Goal: Use online tool/utility: Utilize a website feature to perform a specific function

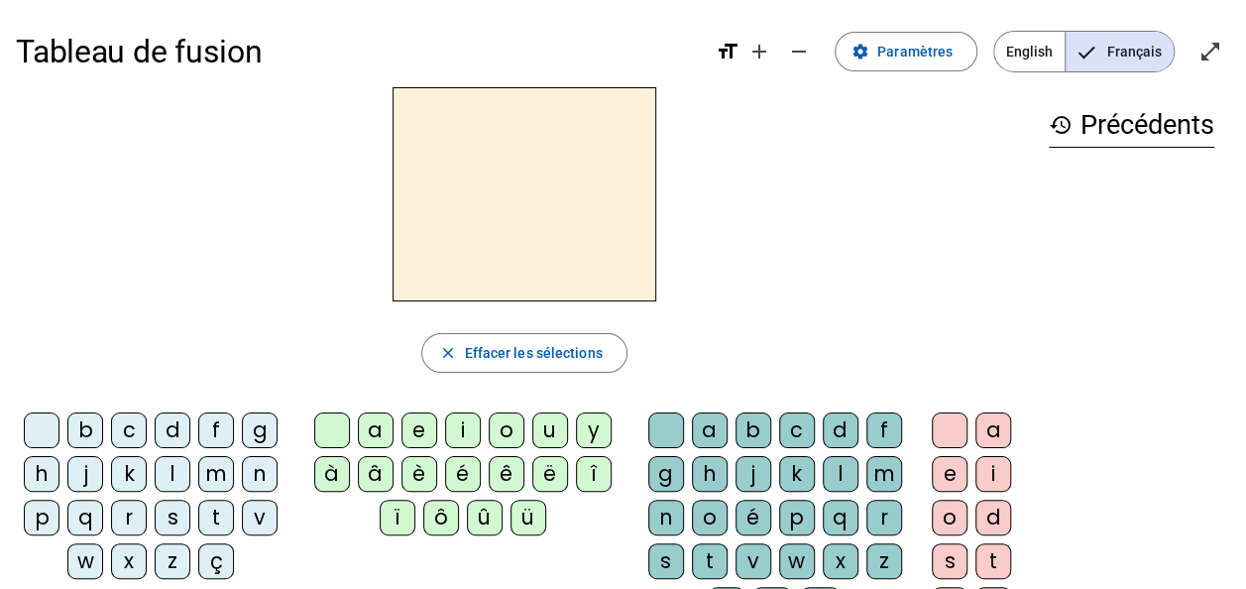
click at [85, 423] on div "b" at bounding box center [85, 431] width 36 height 36
click at [509, 428] on div "o" at bounding box center [507, 431] width 36 height 36
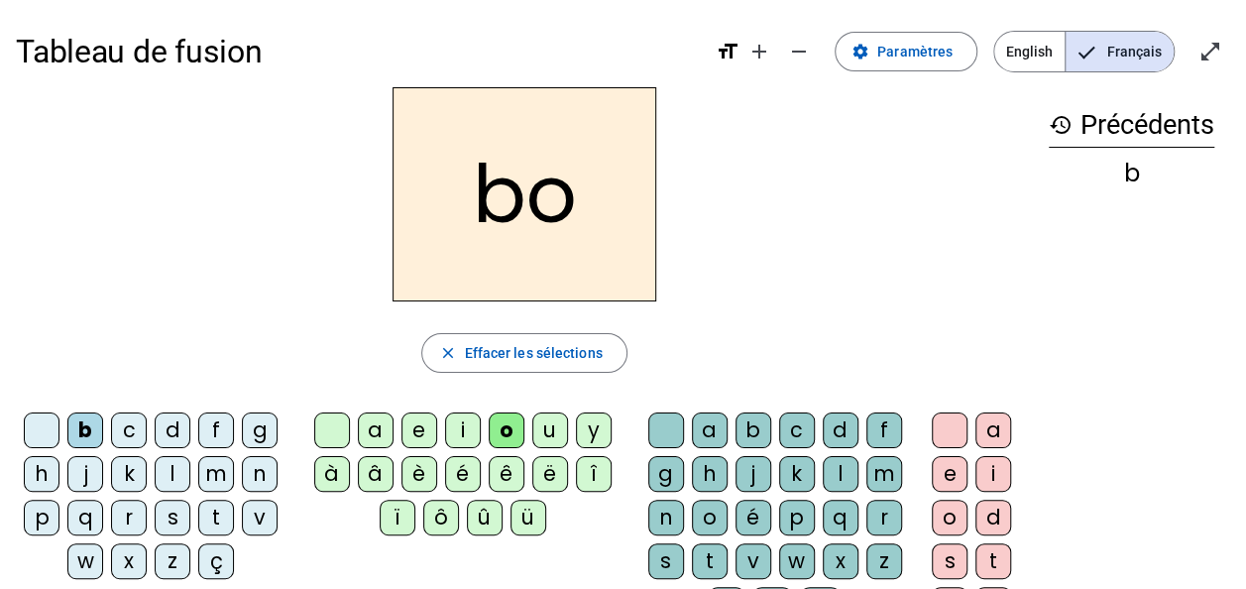
click at [832, 459] on div "l" at bounding box center [841, 474] width 36 height 36
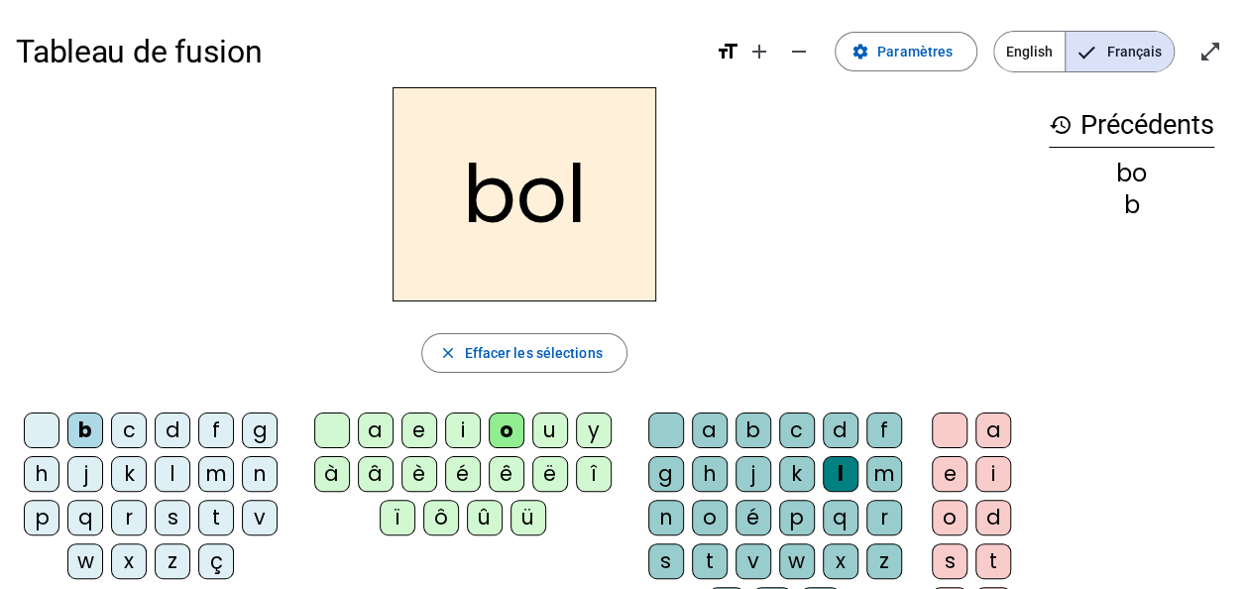
click at [173, 516] on div "s" at bounding box center [173, 518] width 36 height 36
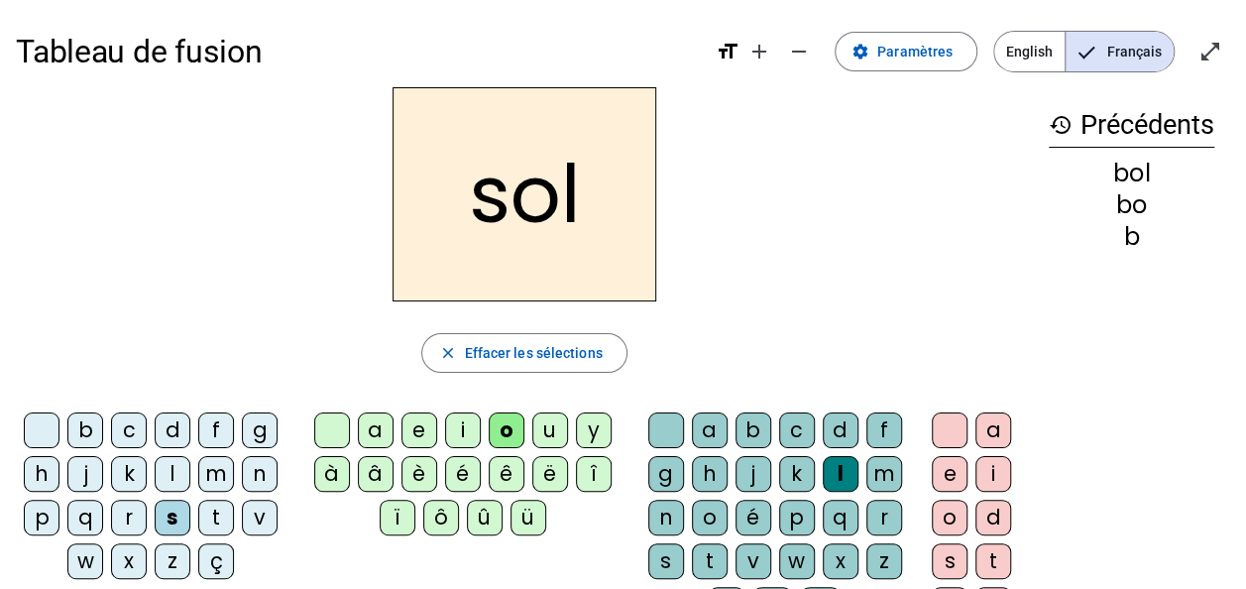
click at [462, 422] on div "i" at bounding box center [463, 431] width 36 height 36
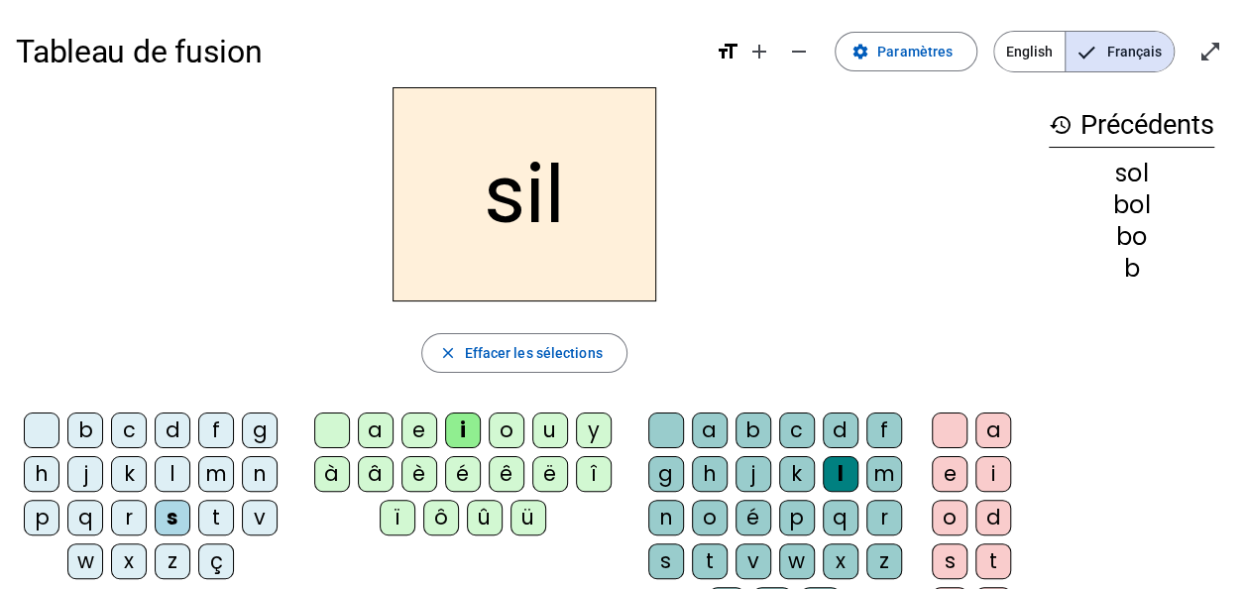
click at [674, 423] on div at bounding box center [667, 431] width 36 height 36
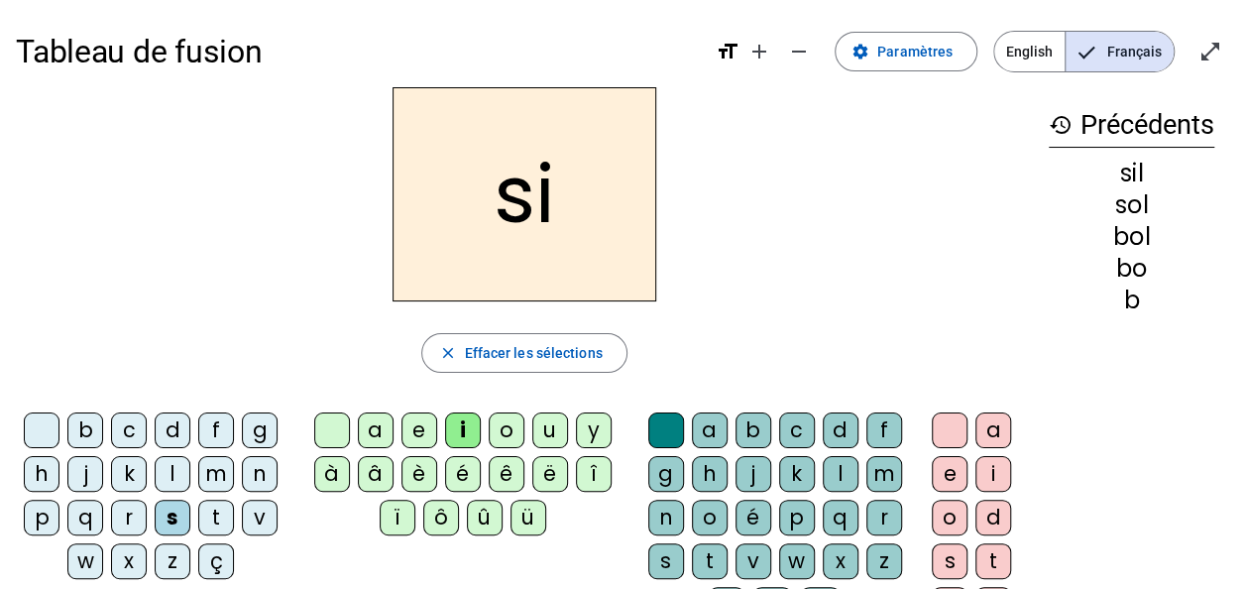
click at [251, 474] on div "n" at bounding box center [260, 474] width 36 height 36
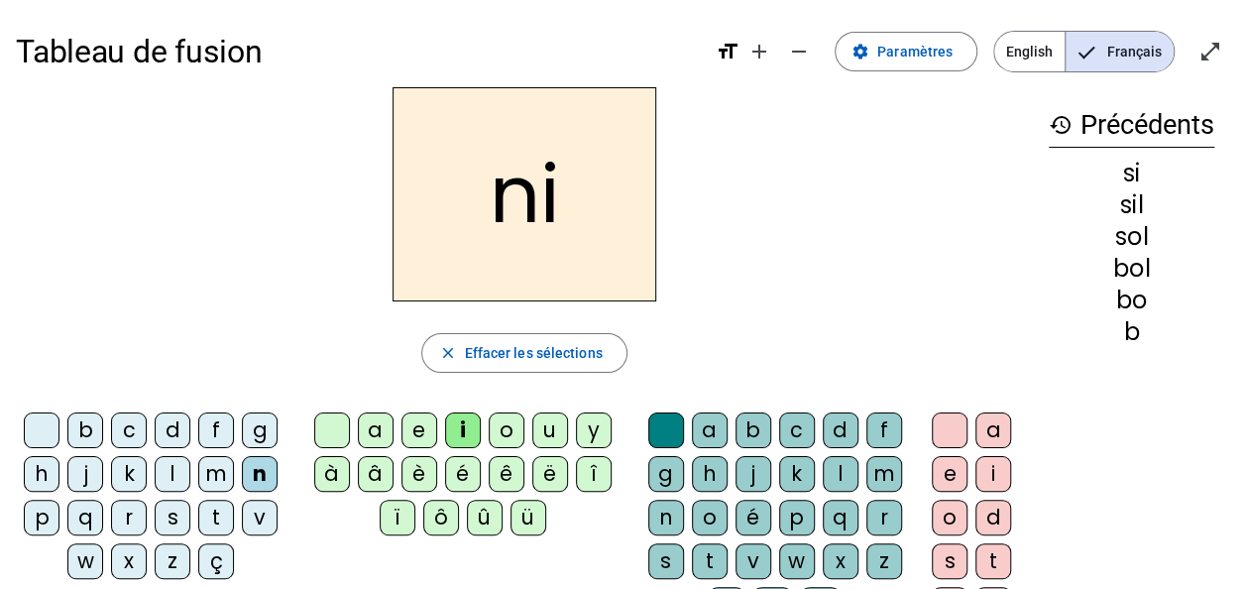
click at [416, 426] on div "e" at bounding box center [420, 431] width 36 height 36
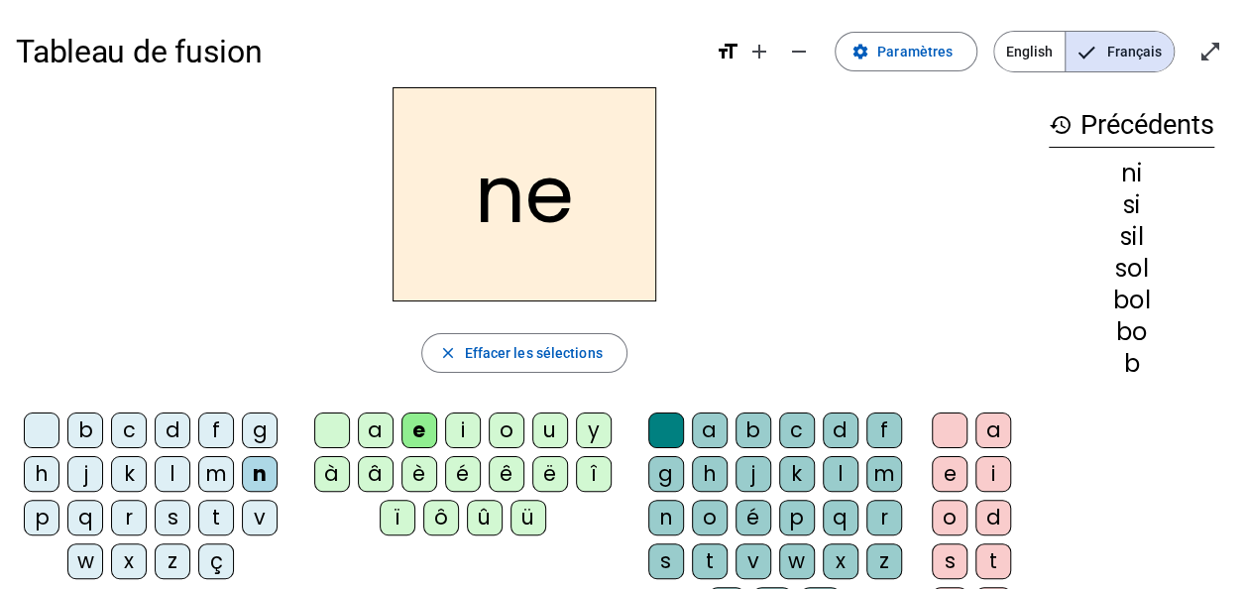
click at [171, 472] on div "l" at bounding box center [173, 474] width 36 height 36
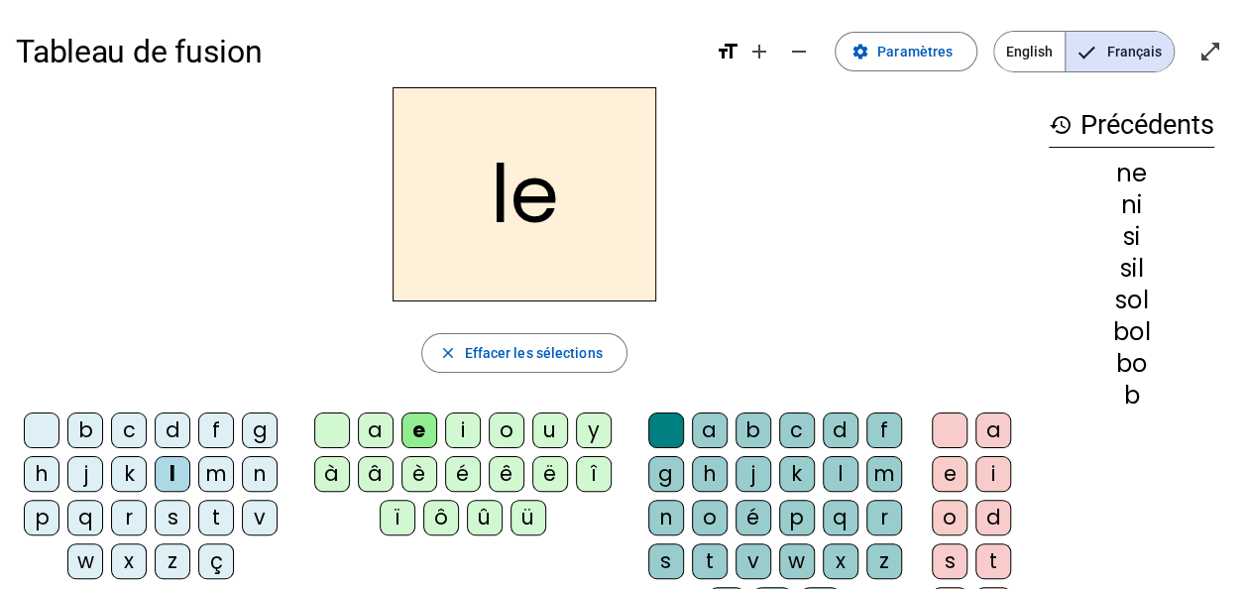
click at [378, 421] on div "a" at bounding box center [376, 431] width 36 height 36
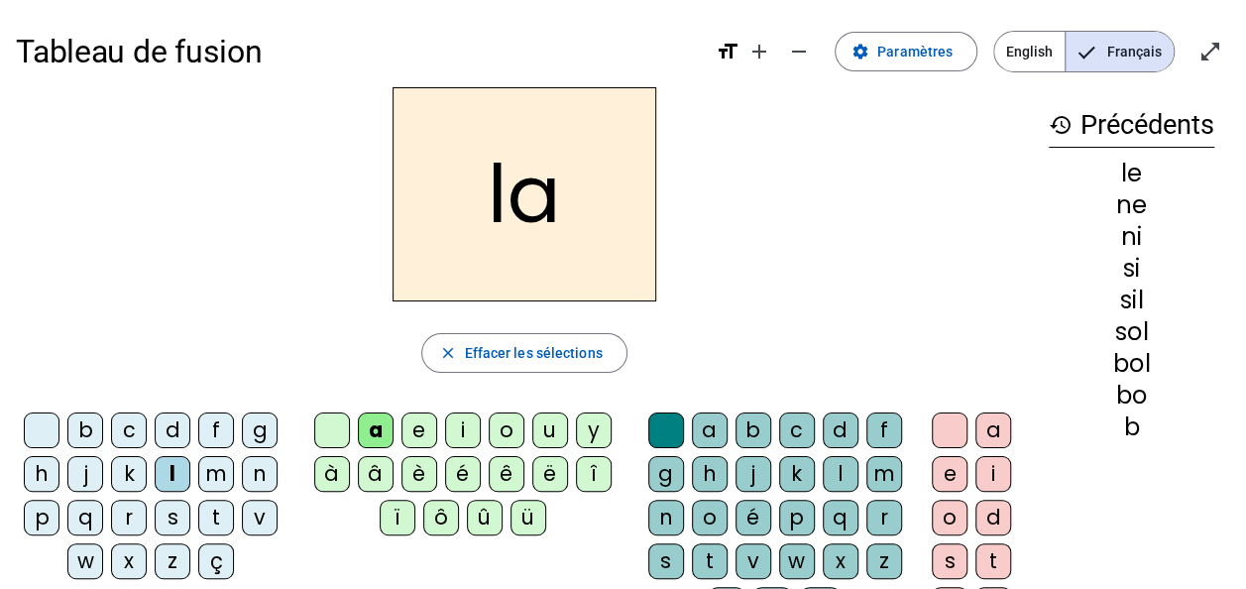
click at [263, 512] on div "v" at bounding box center [260, 518] width 36 height 36
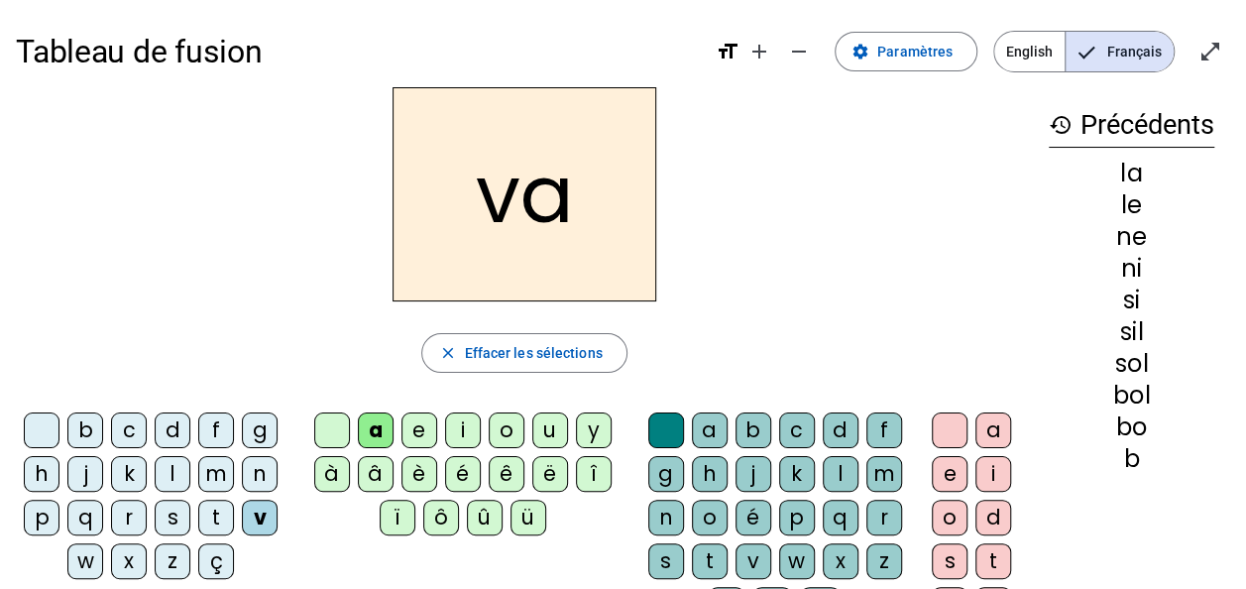
click at [209, 512] on div "t" at bounding box center [216, 518] width 36 height 36
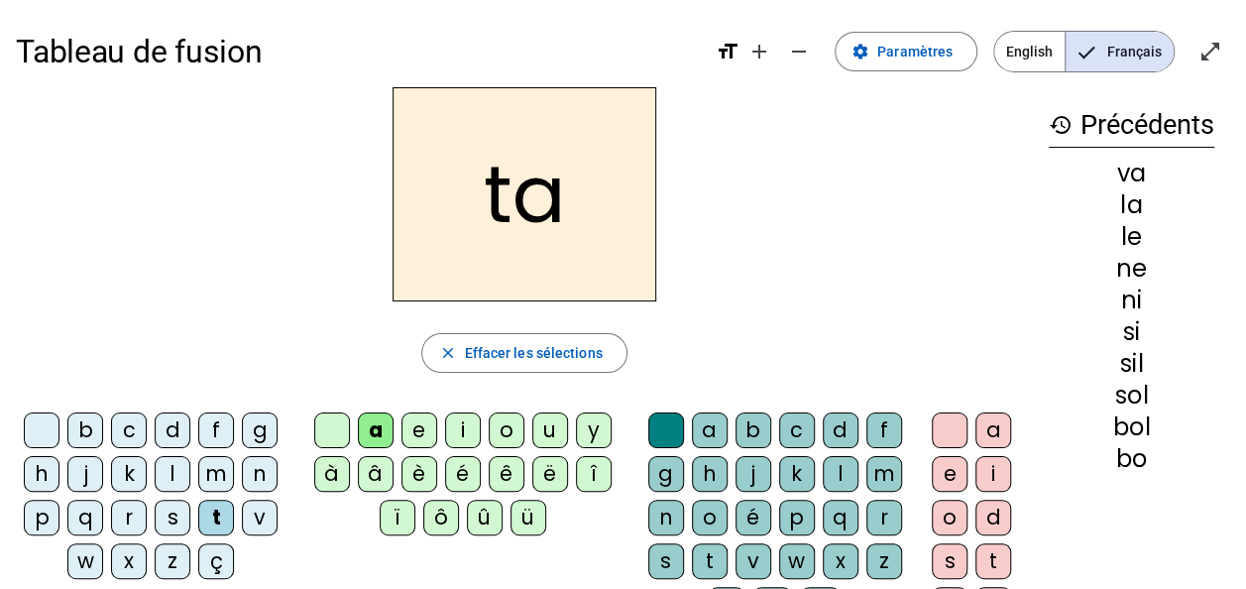
click at [415, 422] on div "e" at bounding box center [420, 431] width 36 height 36
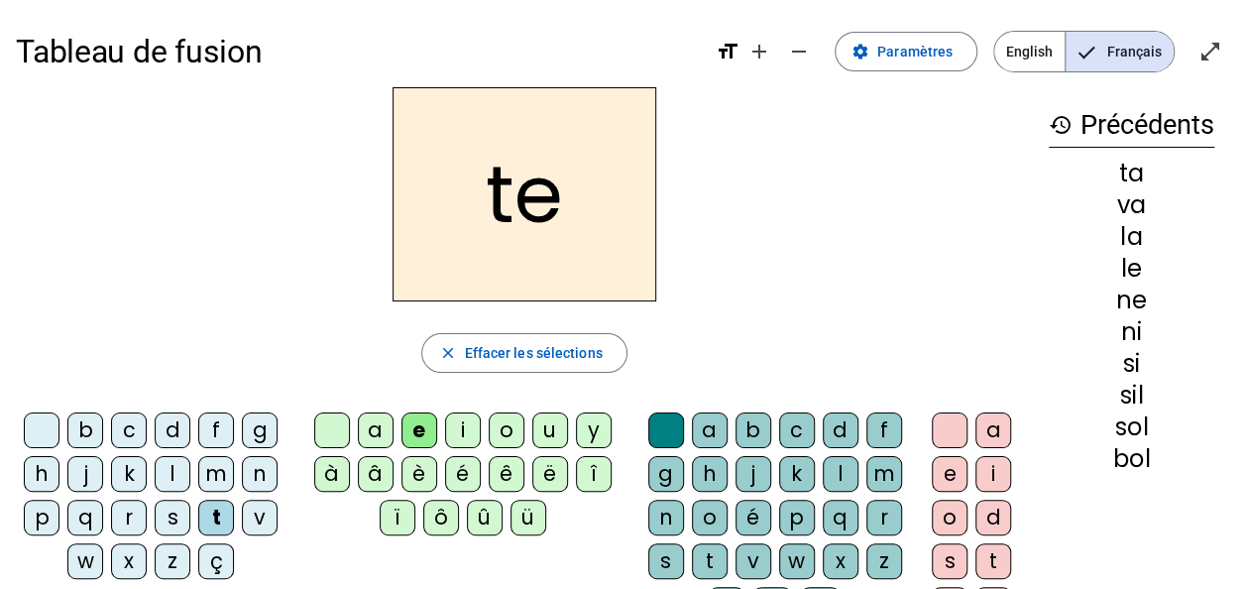
click at [180, 424] on div "d" at bounding box center [173, 431] width 36 height 36
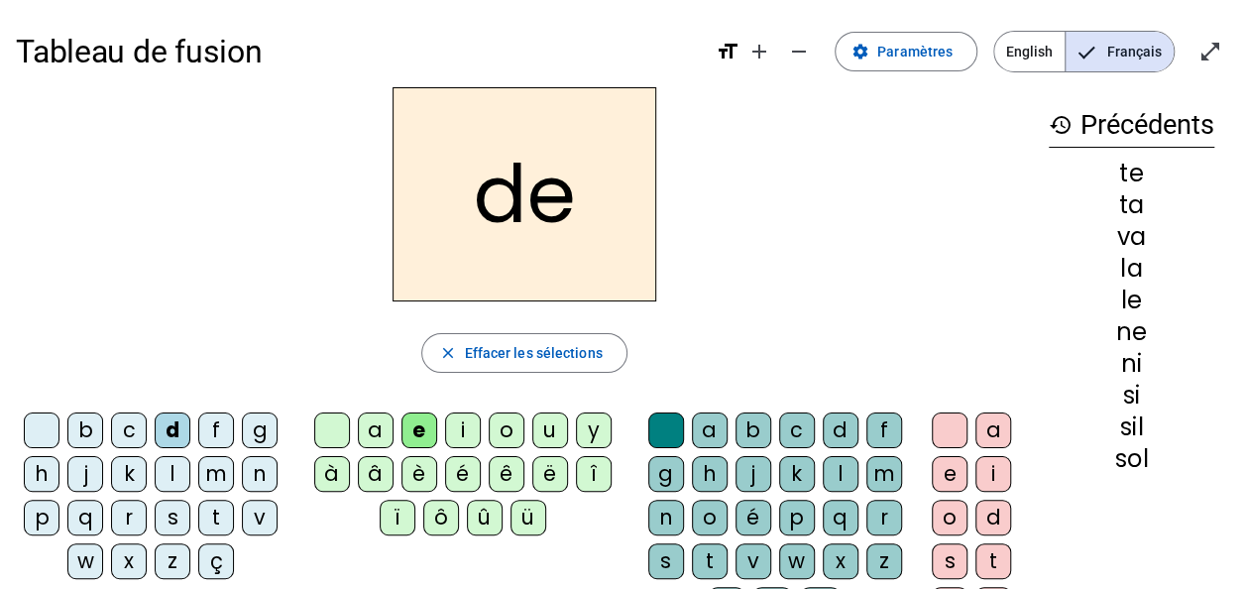
click at [208, 473] on div "m" at bounding box center [216, 474] width 36 height 36
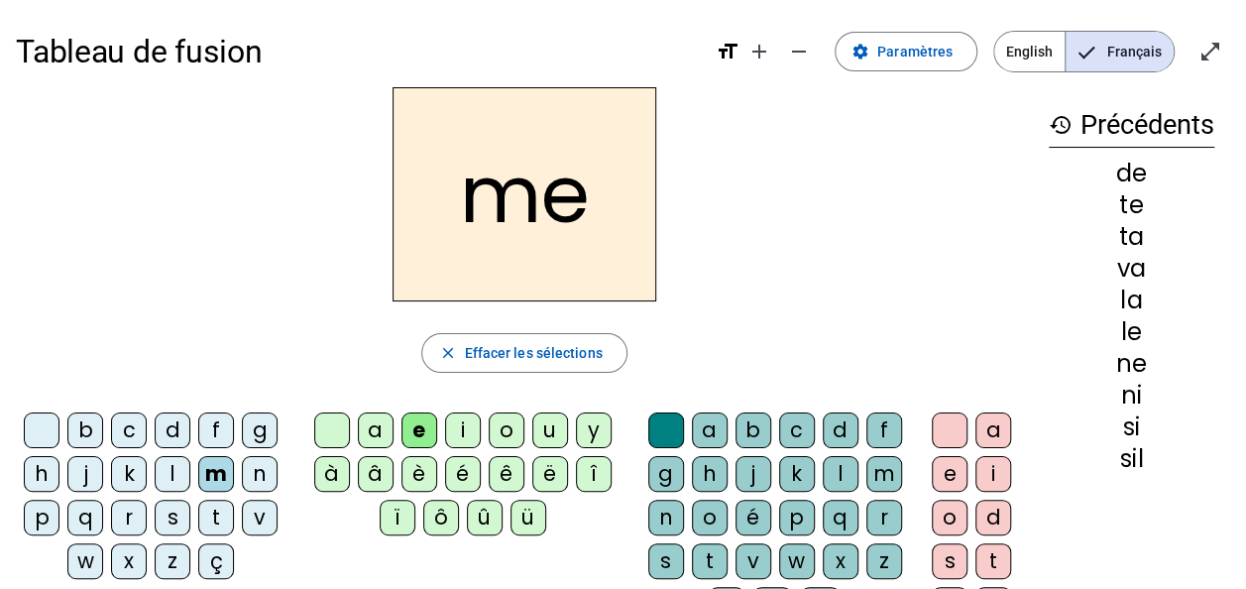
click at [389, 434] on div "a" at bounding box center [376, 431] width 36 height 36
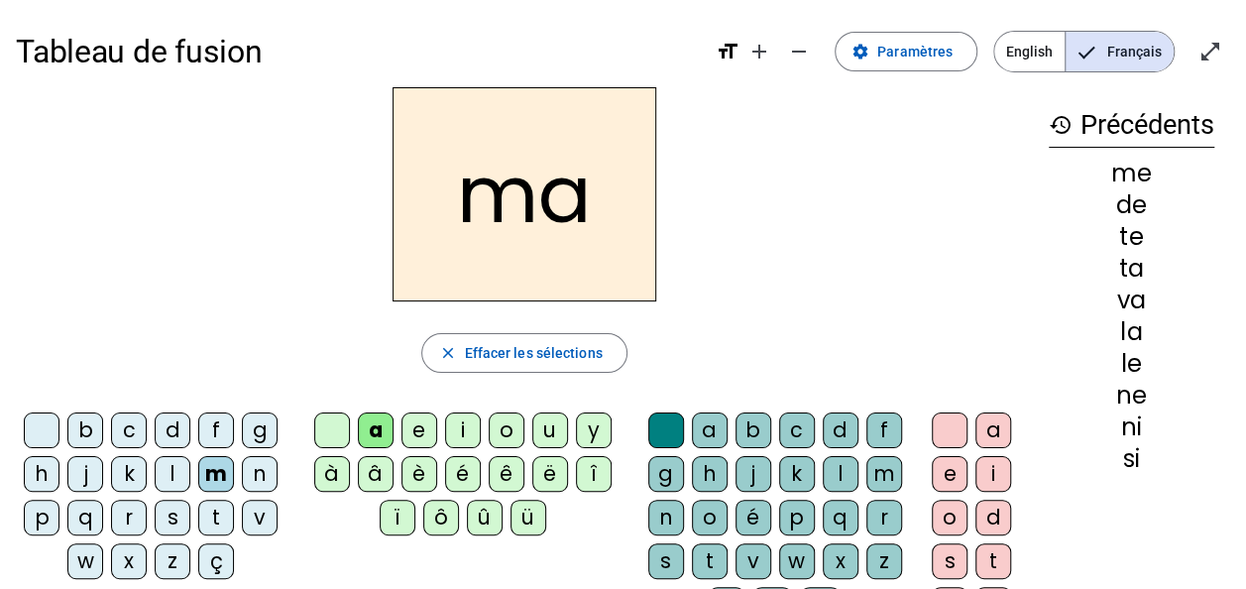
click at [841, 465] on div "l" at bounding box center [841, 474] width 36 height 36
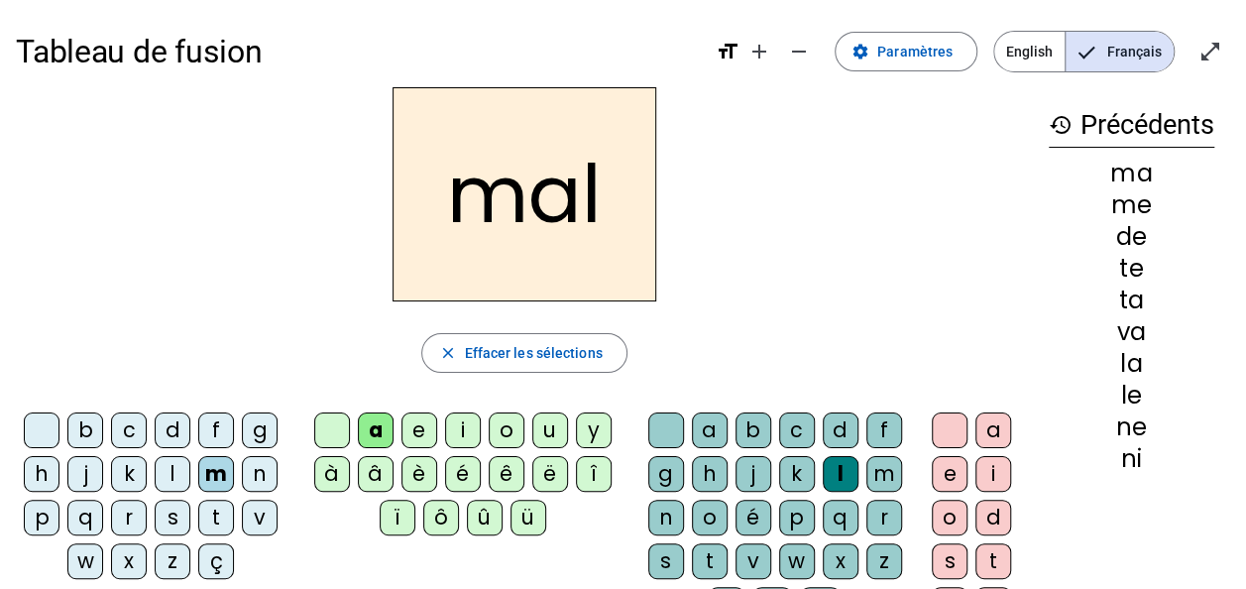
click at [85, 431] on div "b" at bounding box center [85, 431] width 36 height 36
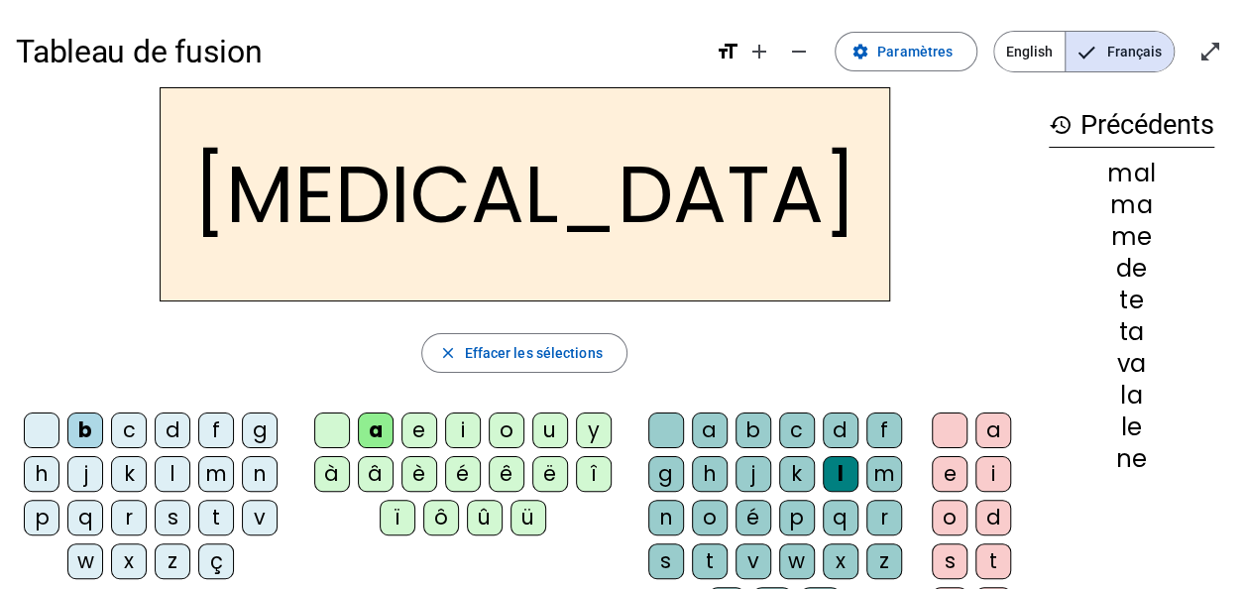
click at [787, 429] on div "c" at bounding box center [797, 431] width 36 height 36
